Goal: Manage account settings

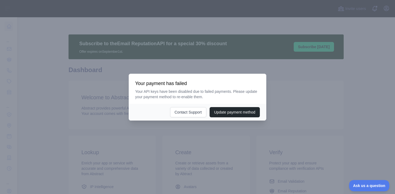
click at [280, 87] on div at bounding box center [197, 97] width 395 height 194
click at [229, 109] on button "Update payment method" at bounding box center [234, 112] width 50 height 10
click at [57, 84] on div at bounding box center [197, 97] width 395 height 194
click at [296, 79] on div at bounding box center [197, 97] width 395 height 194
click at [355, 7] on div at bounding box center [197, 97] width 395 height 194
